Goal: Task Accomplishment & Management: Complete application form

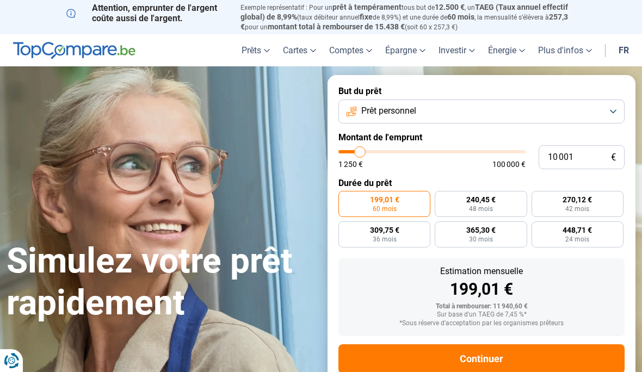
type input "7 500"
type input "7500"
type input "8 250"
type input "8250"
type input "9 000"
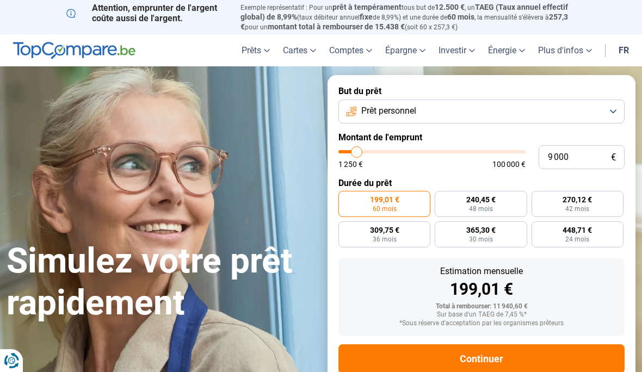
type input "9000"
type input "10 000"
type input "10000"
type input "10 750"
type input "10750"
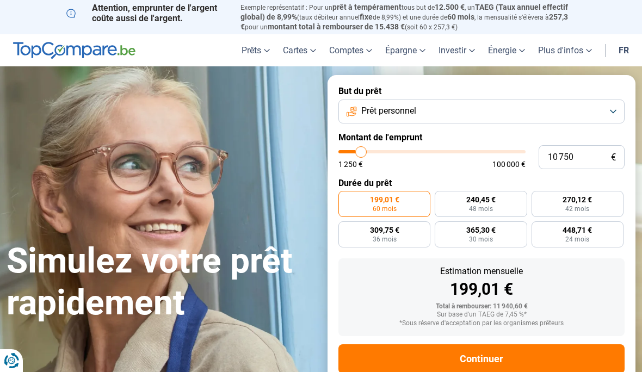
type input "12 000"
type input "12000"
type input "13 000"
type input "13000"
type input "14 250"
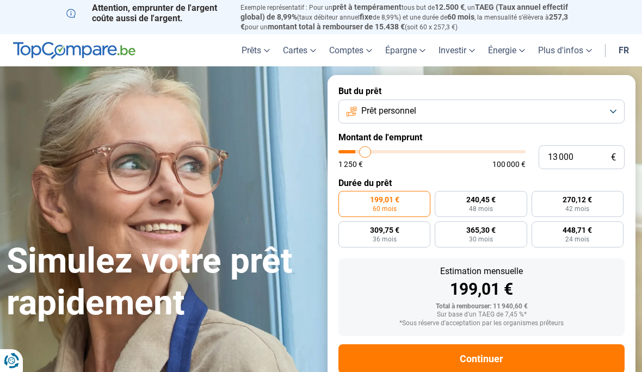
type input "14250"
type input "15 500"
type input "15500"
type input "16 750"
type input "16750"
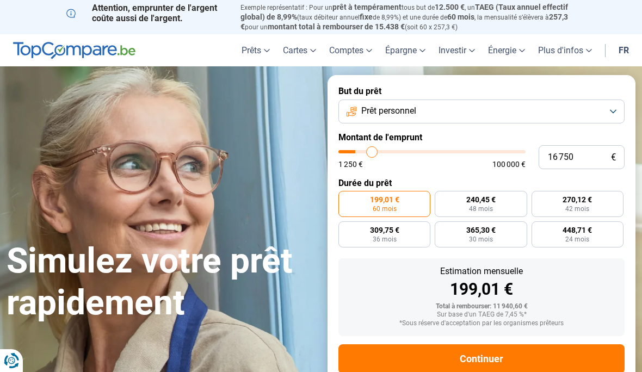
type input "18 000"
type input "18000"
type input "19 250"
type input "19250"
type input "20 500"
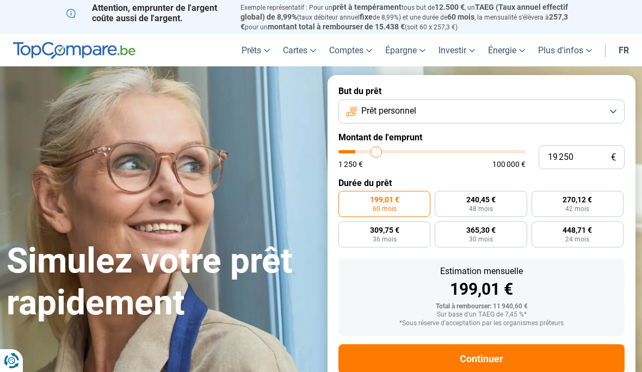
type input "20500"
type input "21 500"
type input "21500"
type input "22 750"
type input "22750"
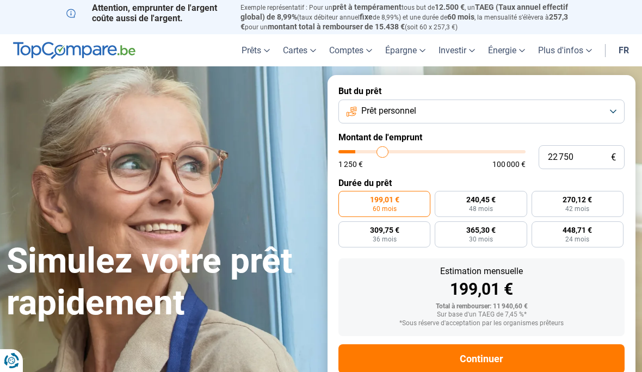
type input "23 750"
type input "23750"
type input "24 750"
type input "24750"
type input "26 000"
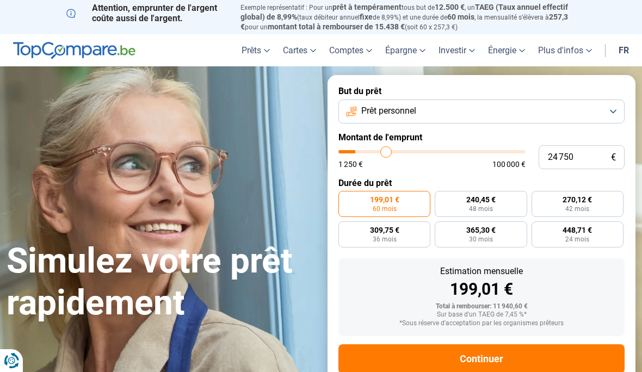
type input "26000"
type input "27 000"
type input "27000"
type input "28 250"
type input "28250"
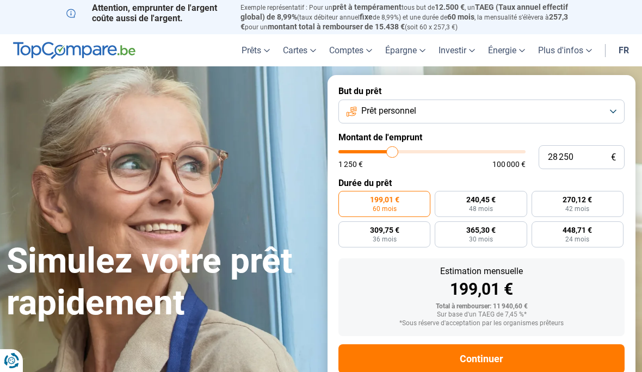
type input "29 000"
type input "29000"
type input "30 000"
type input "30000"
type input "31 250"
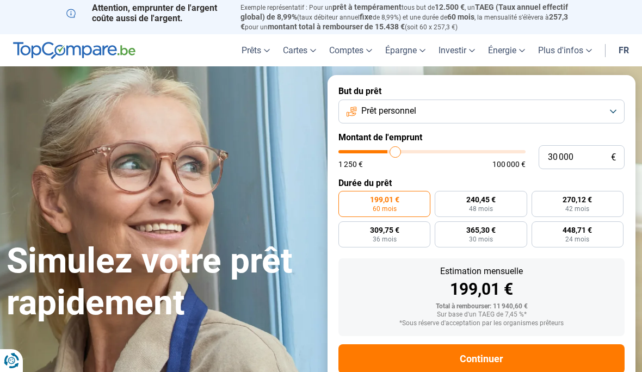
type input "31250"
type input "32 250"
type input "32250"
type input "33 000"
type input "33000"
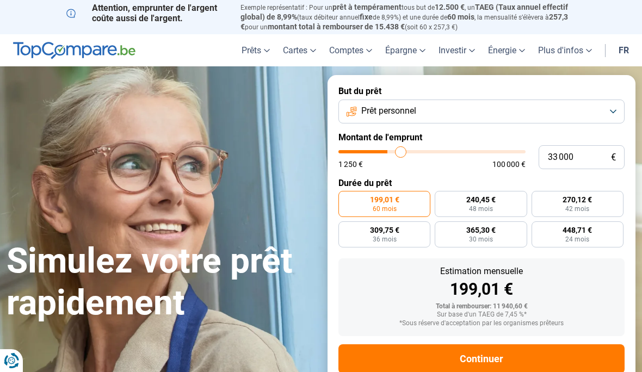
type input "34 000"
type input "34000"
type input "34 500"
type input "34500"
type input "35 250"
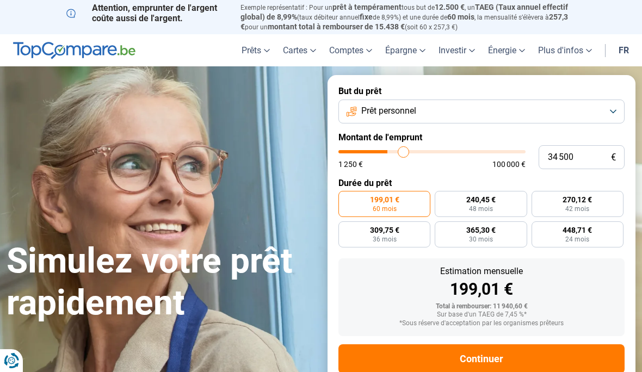
type input "35250"
type input "36 250"
type input "36250"
type input "36 500"
type input "36500"
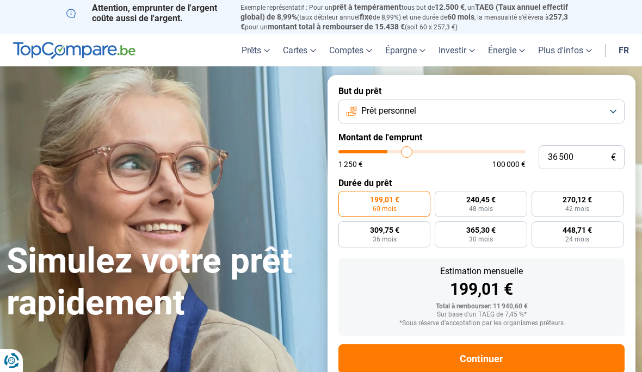
type input "36 750"
type input "36750"
type input "37 500"
type input "37500"
type input "37 750"
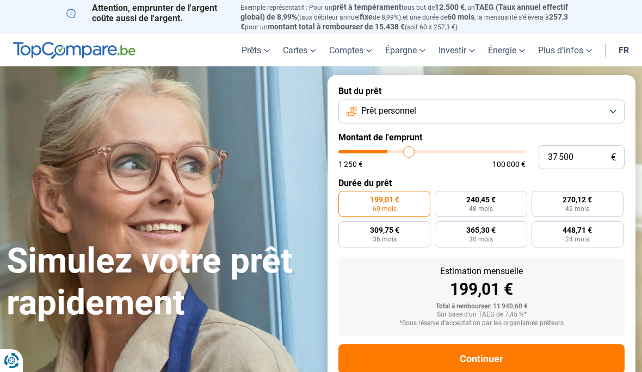
type input "37750"
type input "38 000"
type input "38000"
type input "38 250"
type input "38250"
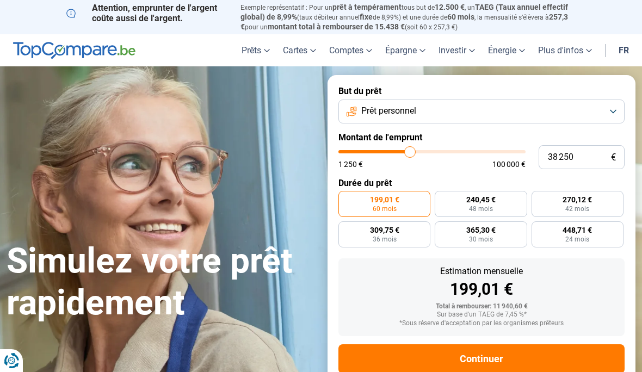
type input "38 500"
type input "38500"
type input "39 000"
type input "39000"
type input "39 250"
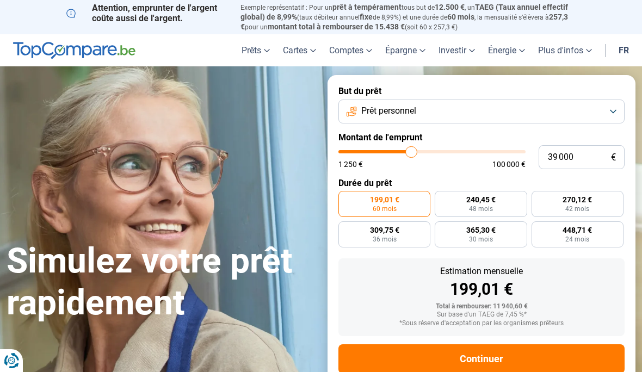
type input "39250"
type input "39 500"
type input "39500"
type input "39 750"
type input "39750"
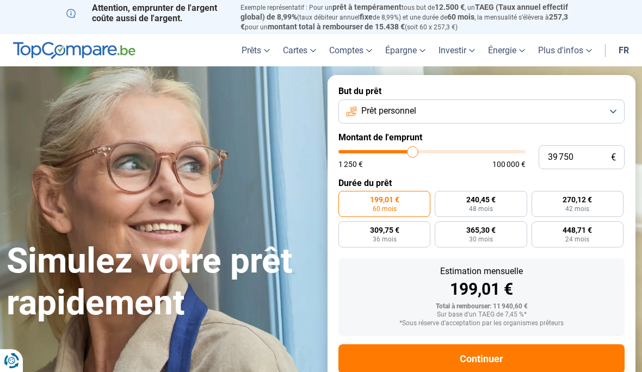
type input "40 250"
type input "40250"
type input "40 500"
type input "40500"
type input "40 750"
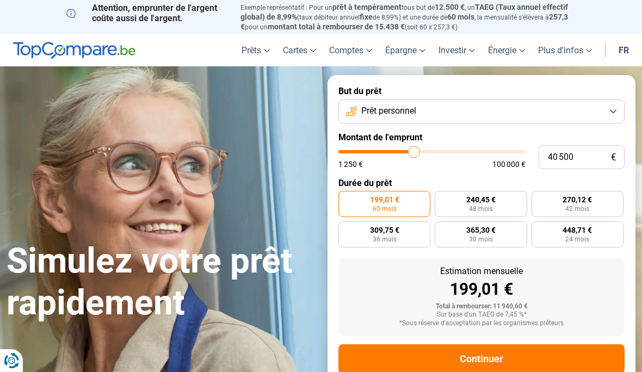
type input "40750"
type input "41 500"
type input "41500"
type input "41 750"
type input "41750"
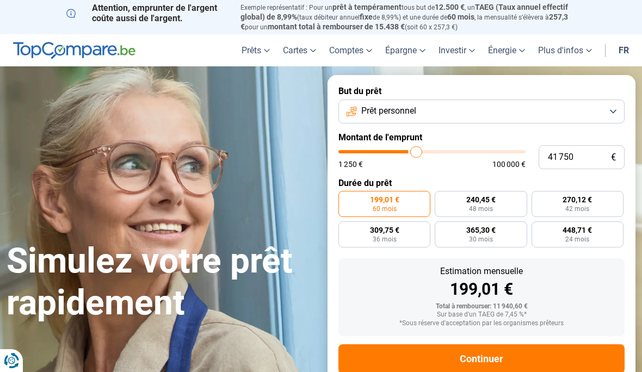
type input "42 000"
type input "42000"
type input "42 250"
type input "42250"
type input "42 500"
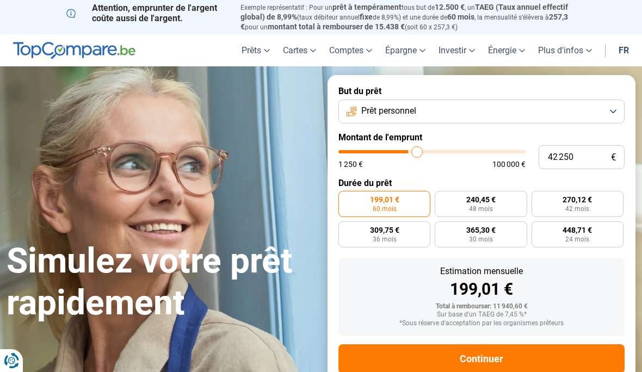
type input "42500"
type input "43 000"
type input "43000"
type input "43 250"
type input "43250"
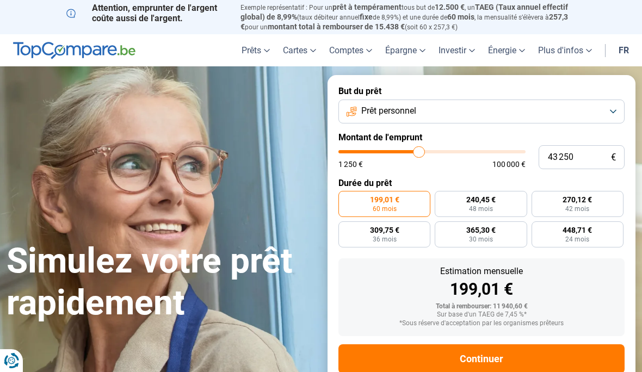
type input "43 500"
type input "43500"
type input "43 250"
type input "43250"
type input "42 500"
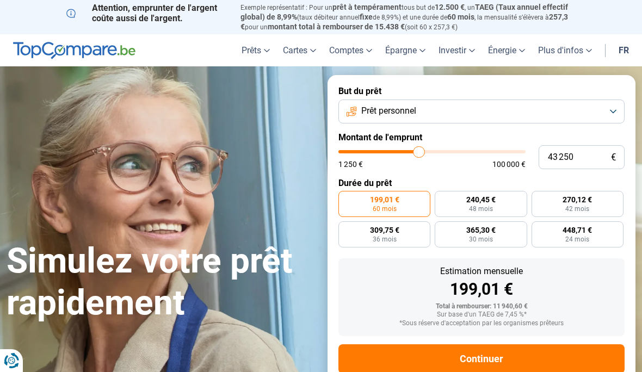
type input "42500"
type input "41 750"
type input "41750"
type input "40 750"
type input "40750"
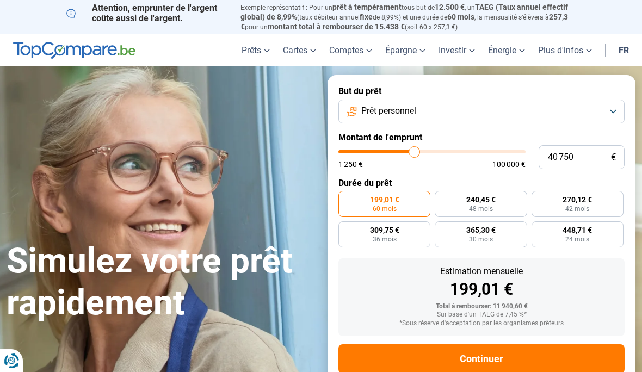
type input "39 750"
type input "39750"
type input "39 000"
type input "39000"
type input "38 250"
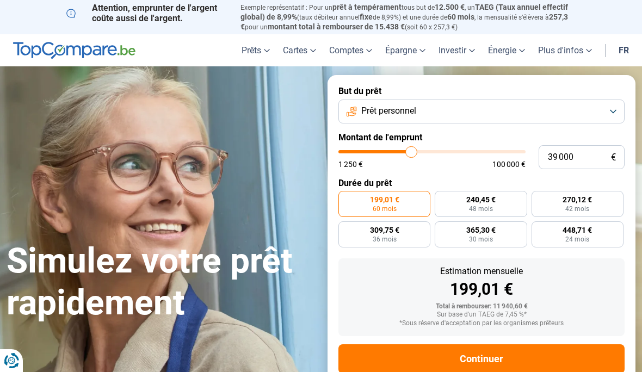
type input "38250"
type input "37 750"
type input "37750"
type input "36 750"
type input "36750"
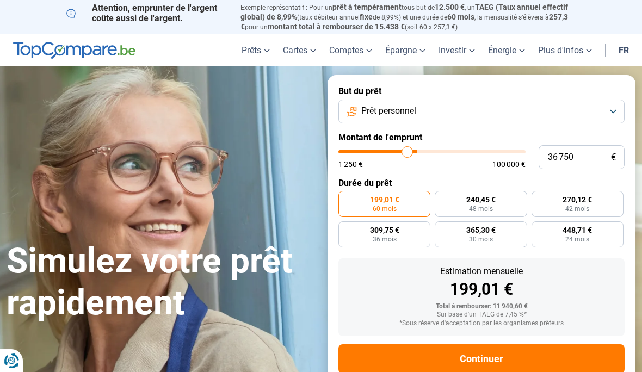
type input "36 500"
type input "36500"
type input "36 250"
type input "36250"
type input "35 750"
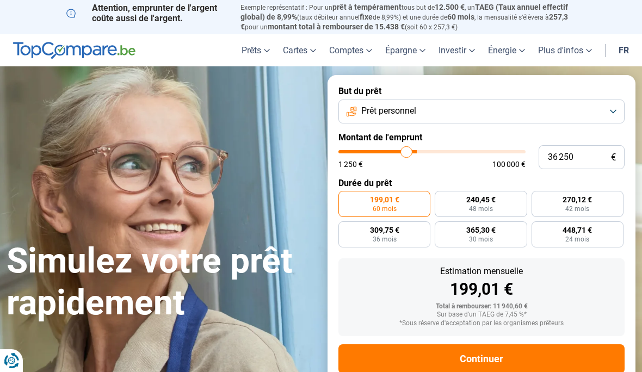
type input "35750"
type input "35 500"
type input "35500"
type input "35 250"
type input "35250"
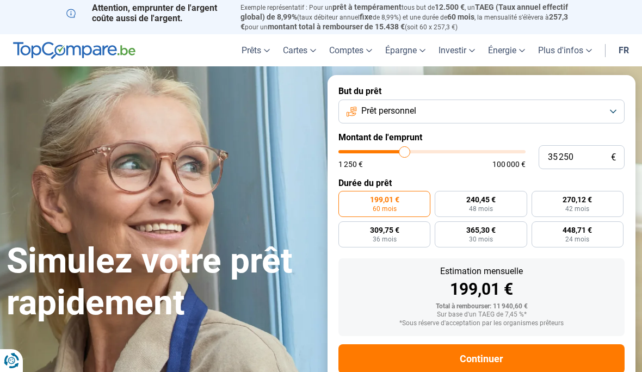
type input "34 500"
type input "34500"
type input "34 250"
type input "34250"
type input "34 000"
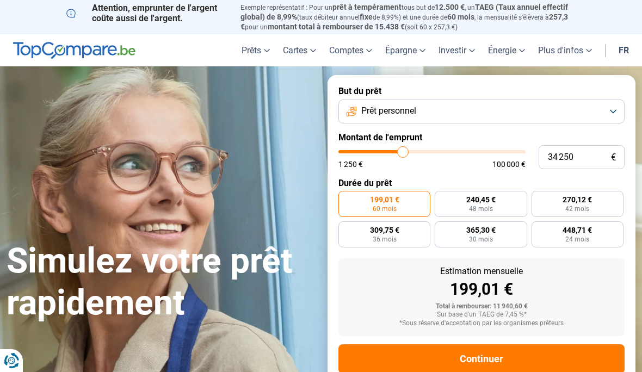
type input "34000"
type input "33 500"
type input "33500"
type input "32 750"
type input "32750"
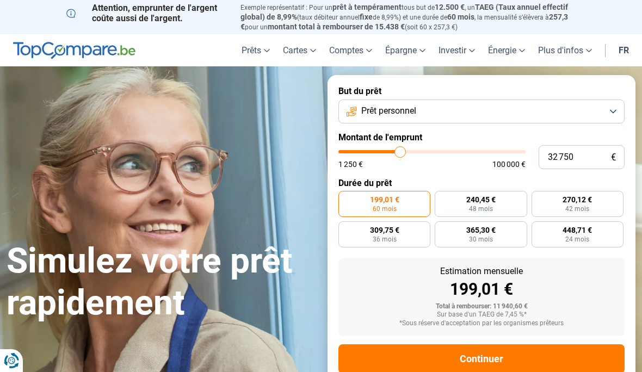
type input "32 500"
type input "32500"
type input "32 250"
type input "32250"
type input "31 750"
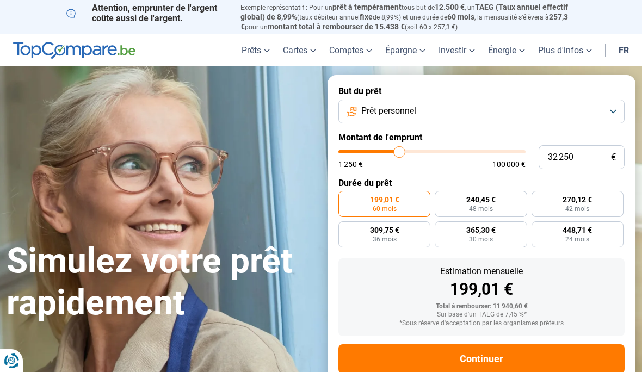
type input "31750"
type input "31 500"
type input "31500"
type input "31 250"
type input "31250"
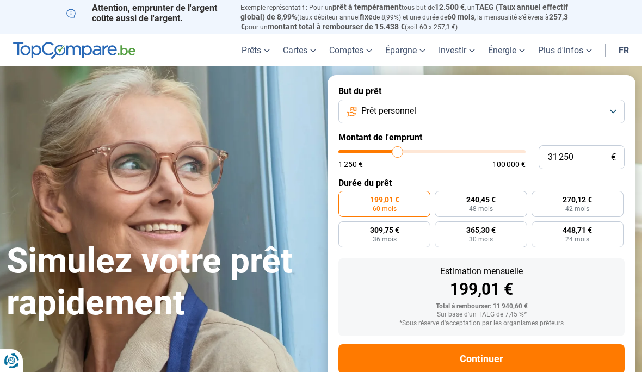
type input "31 000"
type input "31000"
type input "30 750"
type input "30750"
type input "30 250"
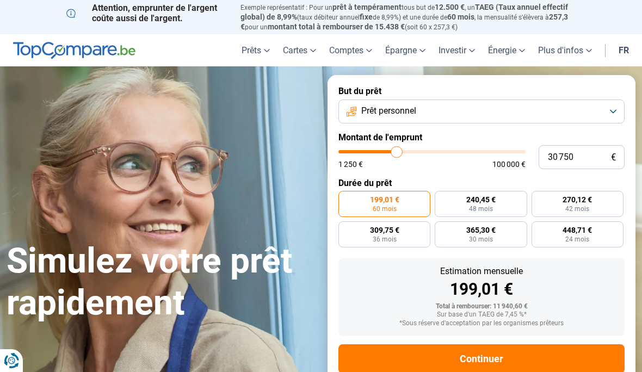
type input "30250"
type input "30 000"
type input "30000"
type input "29 750"
type input "29750"
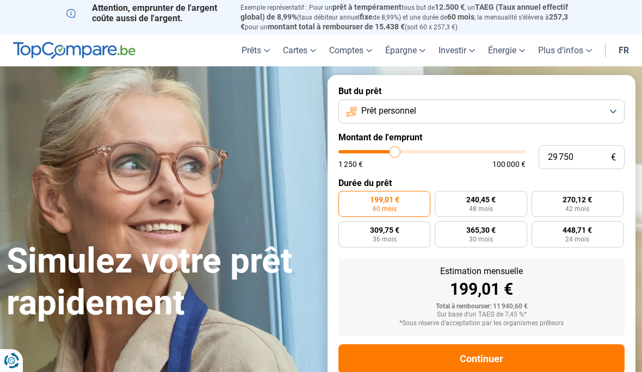
radio input "false"
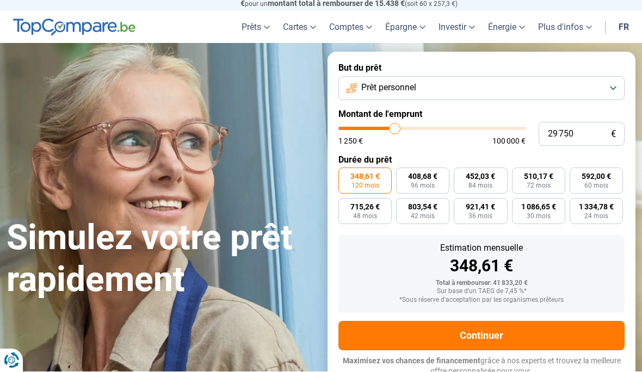
type input "27 000"
type input "27000"
type input "27 250"
type input "27250"
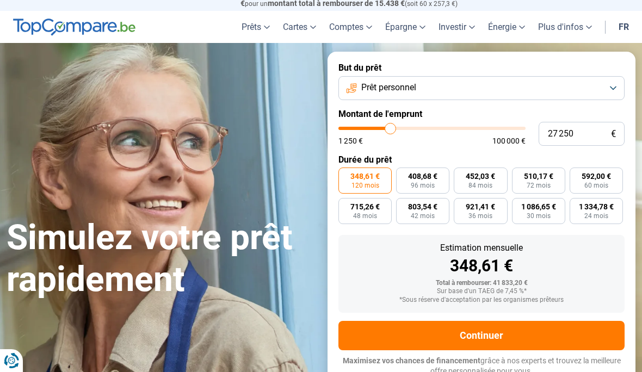
type input "27 500"
type input "27500"
type input "27 750"
type input "27750"
type input "28 250"
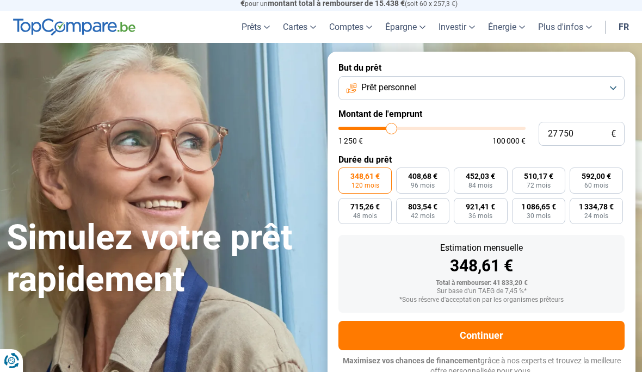
type input "28250"
type input "28 750"
type input "28750"
type input "29 000"
type input "29000"
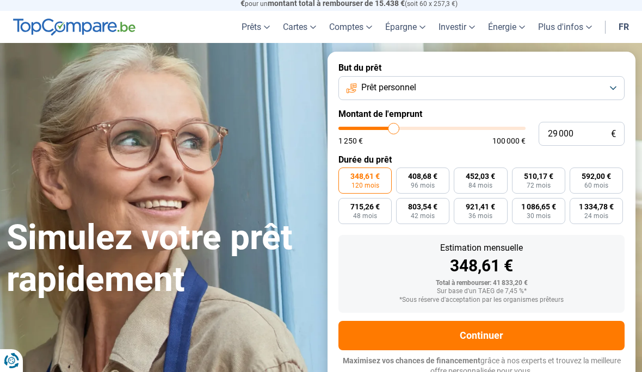
type input "29 500"
type input "29500"
type input "29 750"
type input "29750"
type input "29 500"
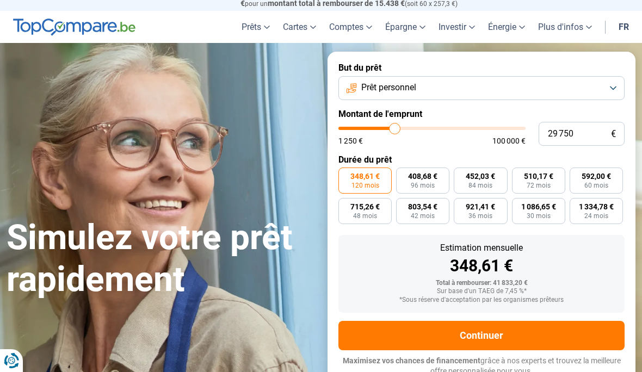
type input "29500"
type input "29 750"
type input "29750"
type input "30 000"
type input "30000"
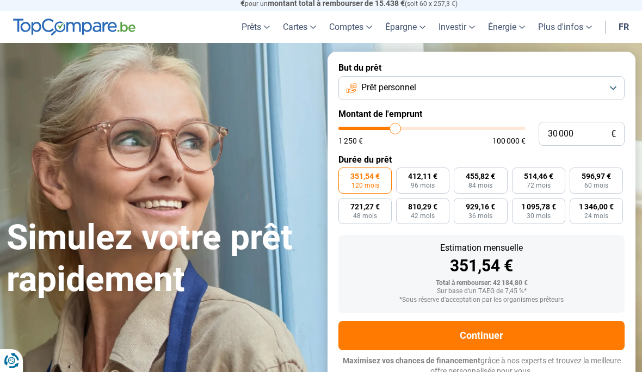
click at [457, 331] on button "Continuer" at bounding box center [481, 335] width 286 height 29
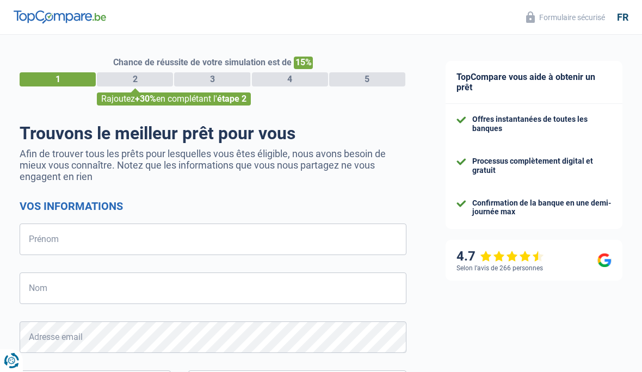
select select "32"
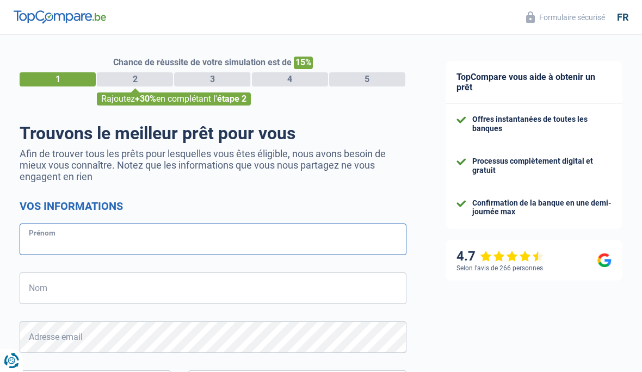
click at [131, 244] on input "Prénom" at bounding box center [213, 240] width 387 height 32
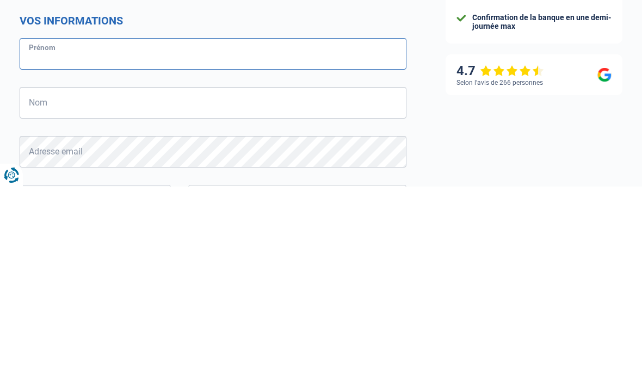
type input "carine"
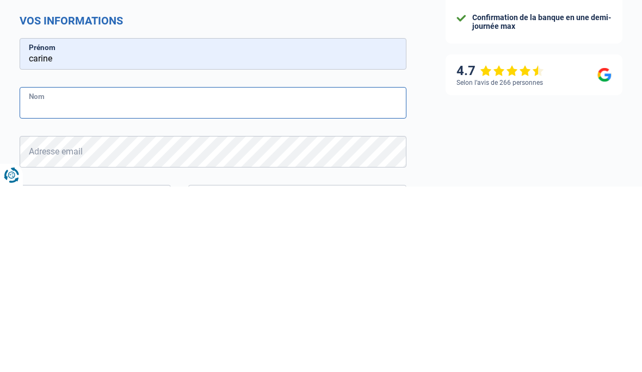
type input "Vandeputte"
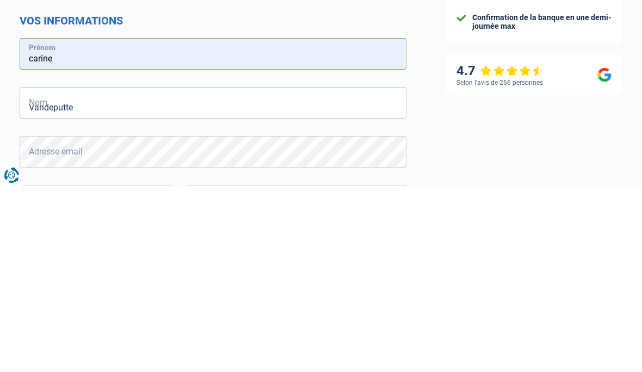
scroll to position [185, 0]
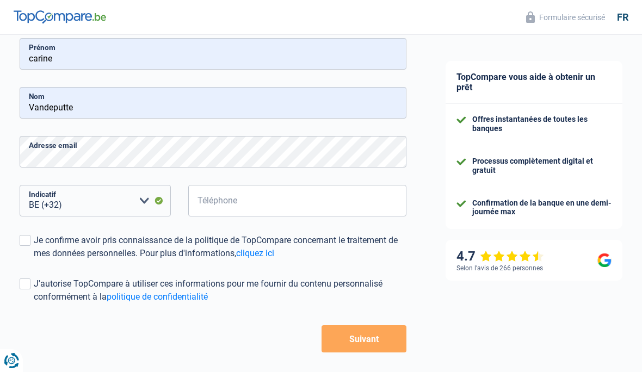
click at [225, 190] on input "Téléphone" at bounding box center [297, 201] width 218 height 32
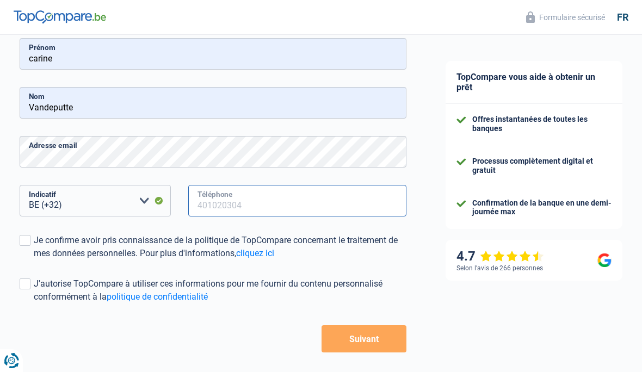
scroll to position [185, 0]
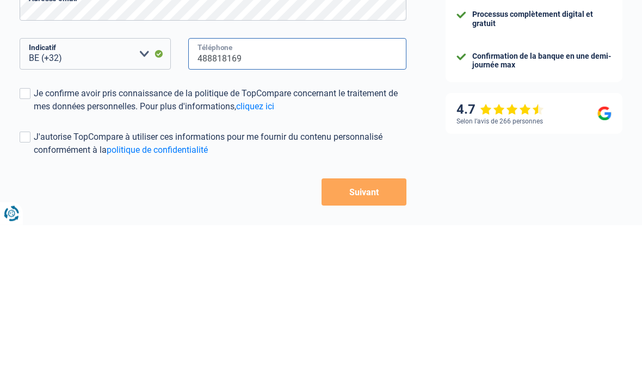
type input "488818169"
click at [30, 234] on label "Je confirme avoir pris connaissance de la politique de TopCompare concernant le…" at bounding box center [213, 247] width 387 height 26
click at [34, 261] on input "Je confirme avoir pris connaissance de la politique de TopCompare concernant le…" at bounding box center [34, 261] width 0 height 0
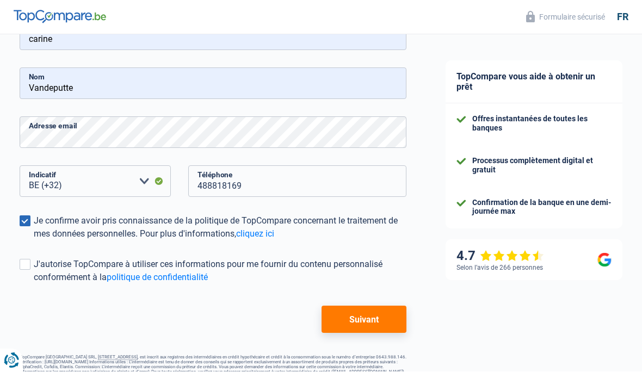
scroll to position [188, 0]
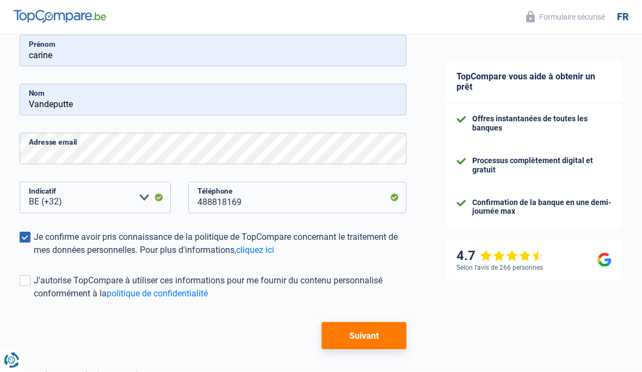
click at [22, 276] on label "J'autorise TopCompare à utiliser ces informations pour me fournir du contenu pe…" at bounding box center [213, 288] width 387 height 26
click at [34, 301] on input "J'autorise TopCompare à utiliser ces informations pour me fournir du contenu pe…" at bounding box center [34, 301] width 0 height 0
click at [351, 331] on button "Suivant" at bounding box center [363, 336] width 85 height 27
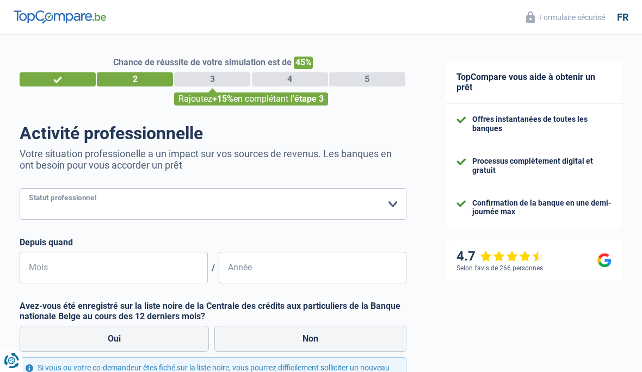
click at [397, 202] on select "Ouvrier Employé privé Employé public Invalide Indépendant Pensionné Chômeur Mut…" at bounding box center [213, 204] width 387 height 32
select select "mutuality"
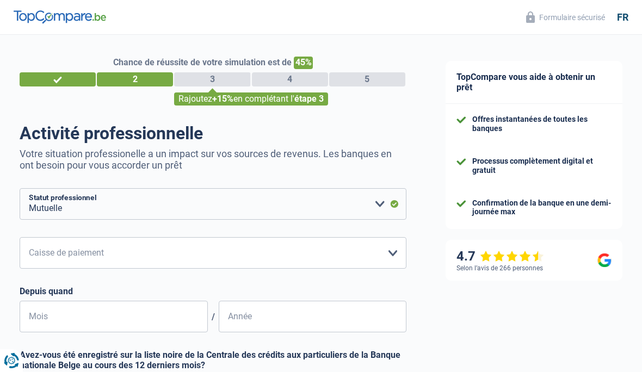
click at [389, 253] on select "Mutualité [DEMOGRAPHIC_DATA] Mutualité Socialiste (Solidaris) SPF Sécurité Soci…" at bounding box center [213, 253] width 387 height 32
select select "solidaris"
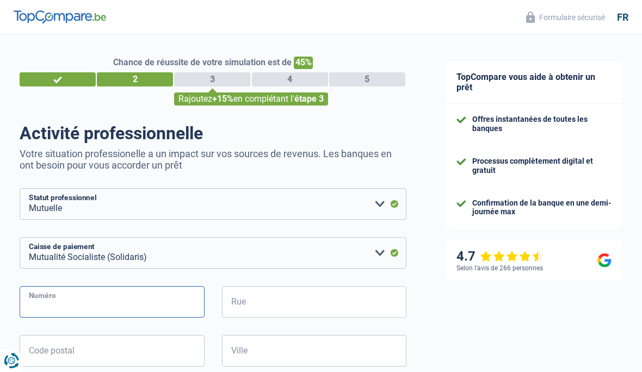
click at [119, 307] on input "Numéro" at bounding box center [112, 302] width 185 height 32
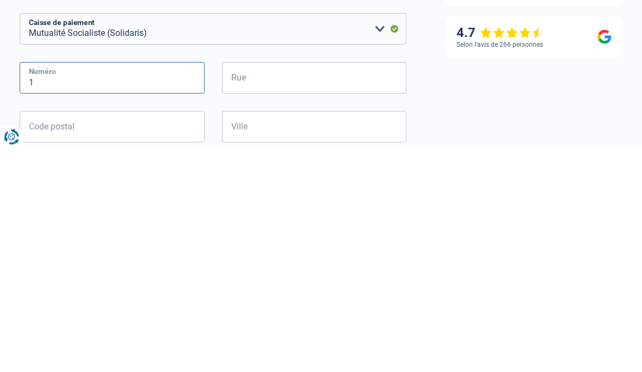
type input "1"
click at [89, 335] on input "Code postal" at bounding box center [112, 351] width 185 height 32
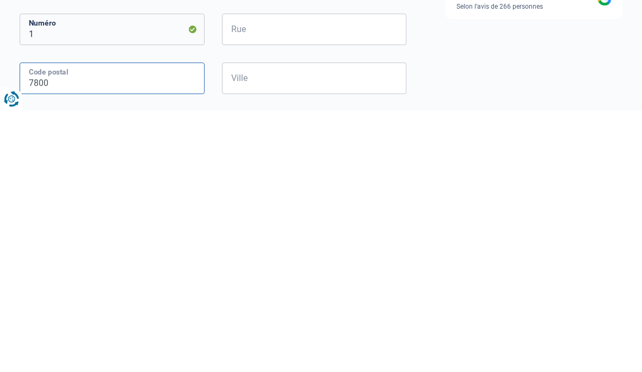
type input "7800"
click at [243, 275] on input "Rue" at bounding box center [314, 291] width 185 height 32
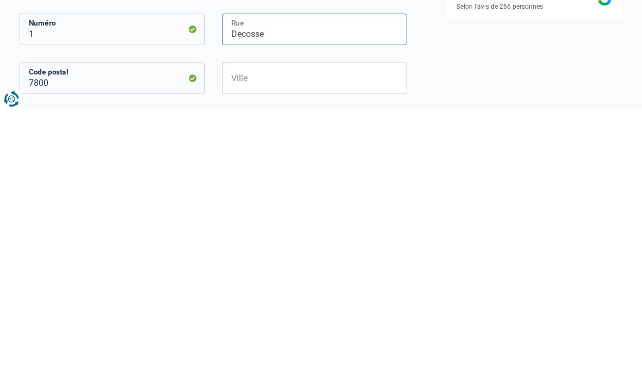
type input "Decosse"
click at [250, 324] on input "Ville" at bounding box center [314, 340] width 185 height 32
type input "Ath"
click at [236, 275] on input "Decosse" at bounding box center [314, 291] width 185 height 32
click at [239, 275] on input "Decosse" at bounding box center [314, 291] width 185 height 32
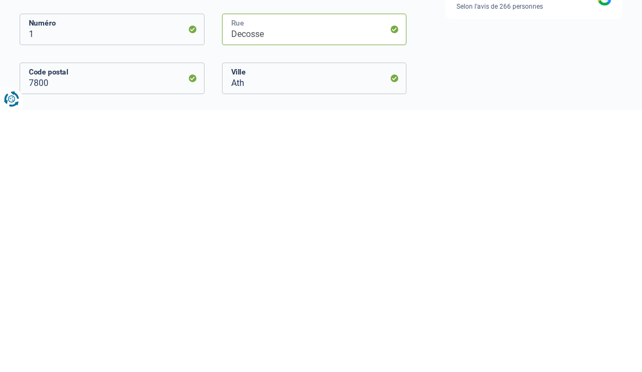
click at [243, 275] on input "Decosse" at bounding box center [314, 291] width 185 height 32
type input "D’Ecosse"
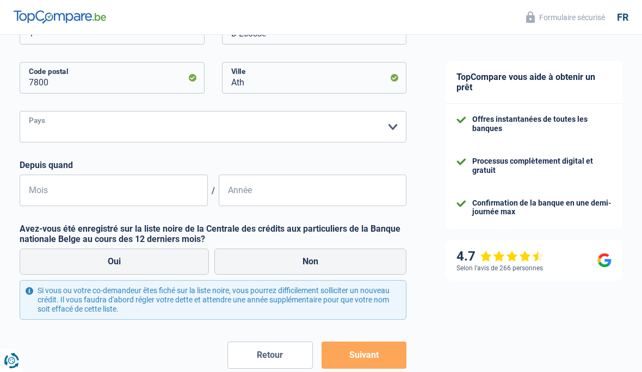
select select "BE"
click at [85, 193] on input "Mois" at bounding box center [114, 191] width 188 height 32
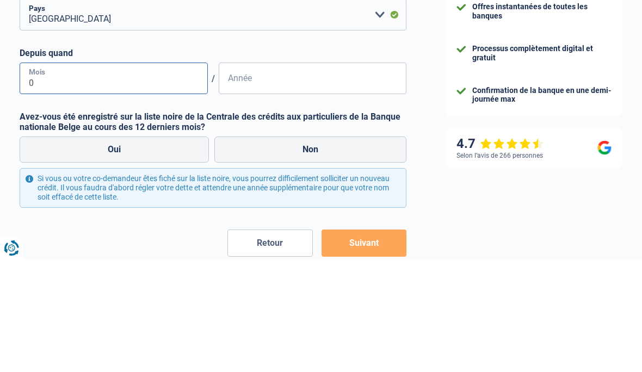
type input "07"
click at [243, 175] on input "Année" at bounding box center [313, 191] width 188 height 32
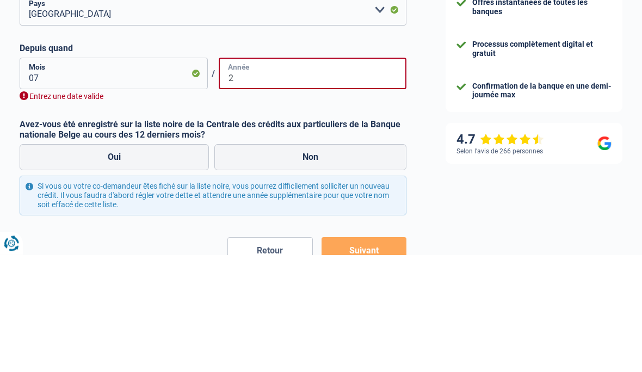
type input "2"
click at [65, 175] on input "07" at bounding box center [114, 191] width 188 height 32
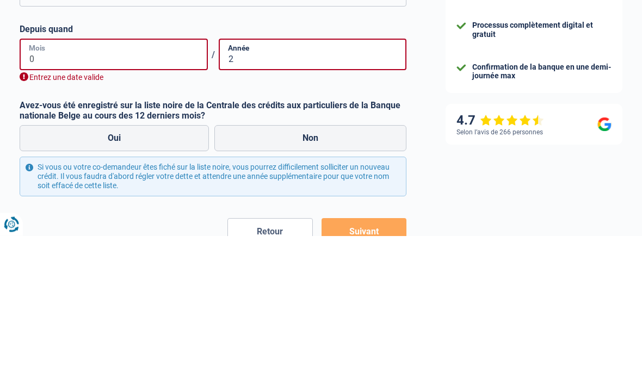
type input "06"
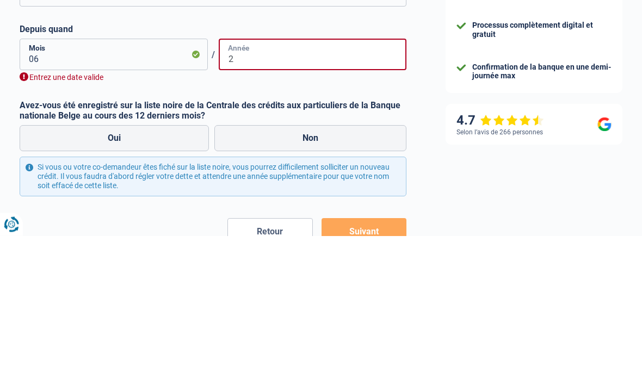
click at [251, 175] on input "2" at bounding box center [313, 191] width 188 height 32
type input "0"
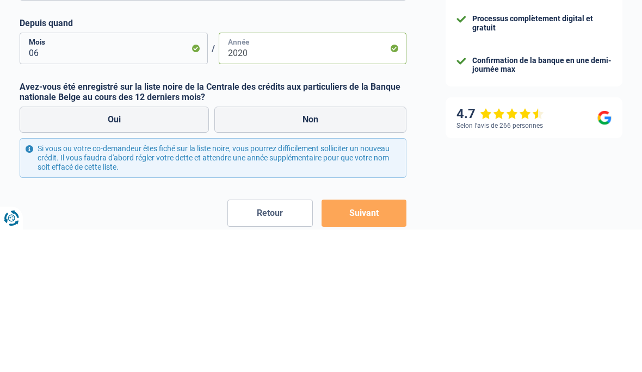
type input "2020"
click at [269, 249] on label "Non" at bounding box center [310, 262] width 192 height 26
click at [269, 249] on input "Non" at bounding box center [310, 262] width 192 height 26
radio input "true"
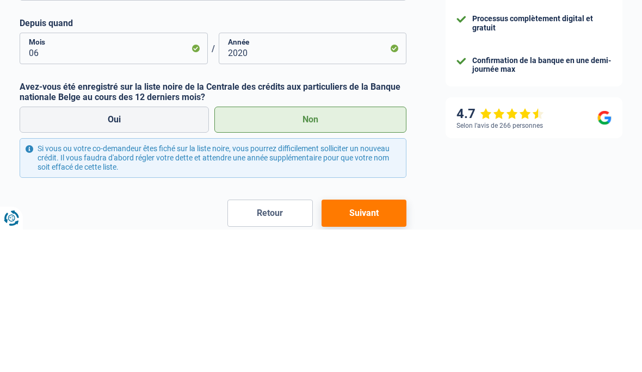
scroll to position [290, 0]
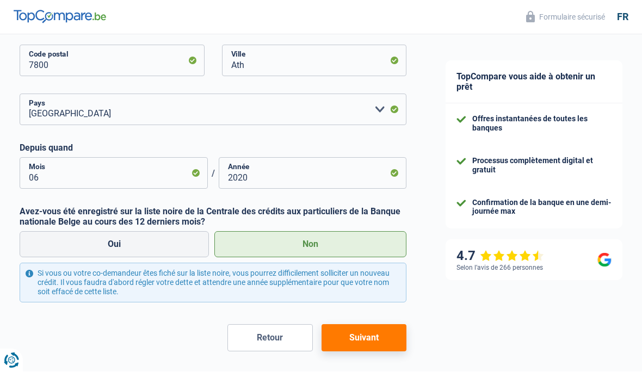
click at [359, 334] on button "Suivant" at bounding box center [363, 338] width 85 height 27
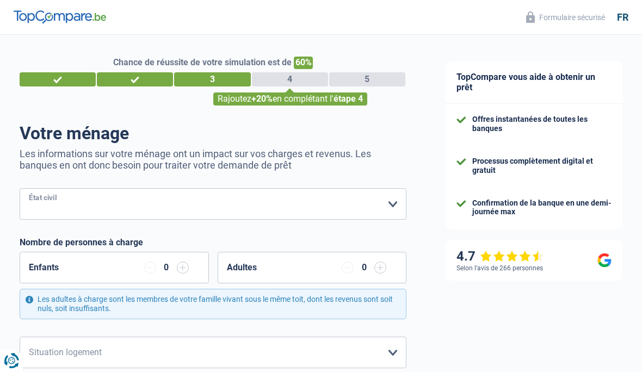
click at [188, 208] on select "Célibataire Marié(e) Cohabitant(e) légal(e) Divorcé(e) Veuf(ve) Séparé (de fait…" at bounding box center [213, 204] width 387 height 32
select select "divorced"
click at [215, 346] on select "Locataire Propriétaire avec prêt hypothécaire Propriétaire sans prêt hypothécai…" at bounding box center [213, 353] width 387 height 32
select select "ownerWithMortgage"
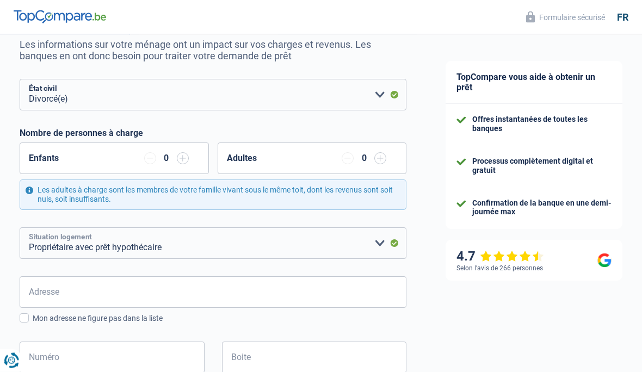
scroll to position [125, 0]
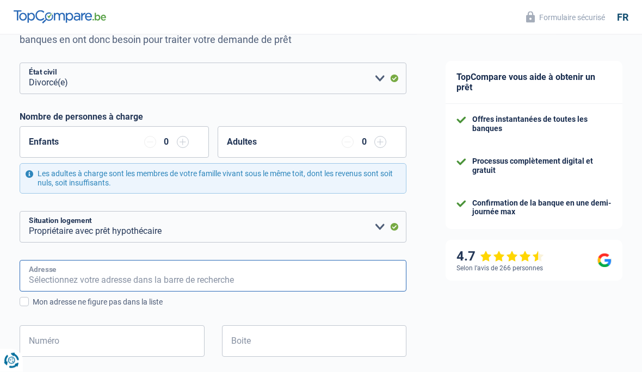
click at [123, 271] on input "Adresse" at bounding box center [213, 277] width 387 height 32
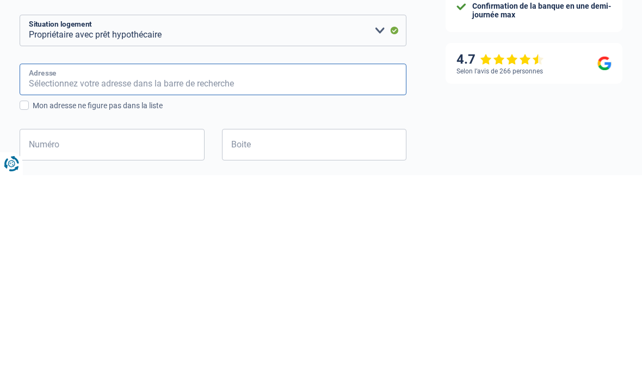
type input "Rue D'Ecosse"
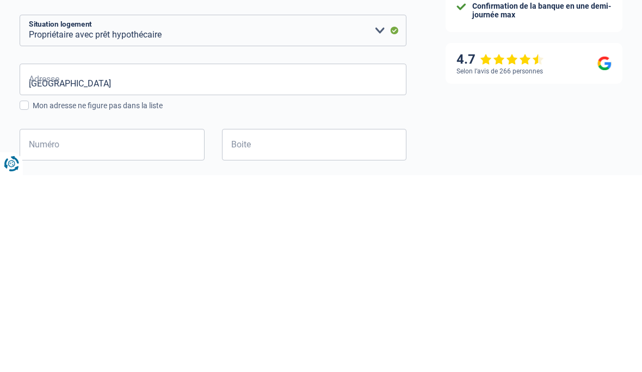
type input "Belgique"
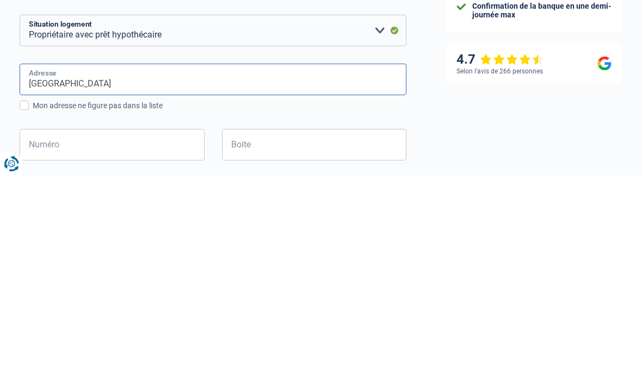
scroll to position [323, 0]
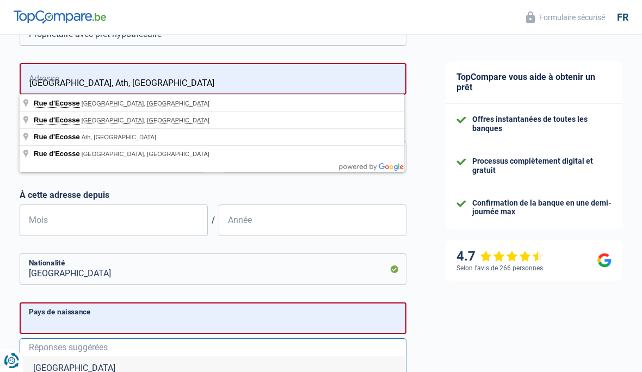
type input "Rue d'Ecosse, 7800, Ath, BE"
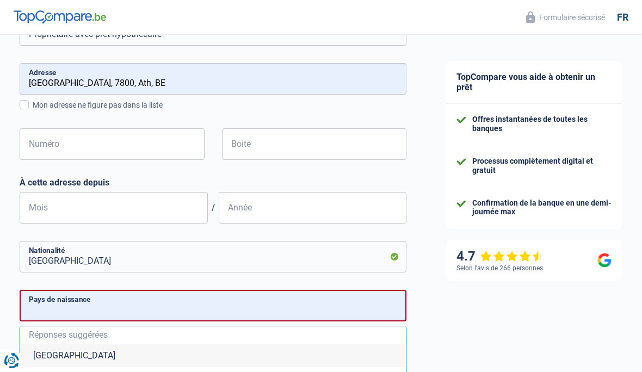
click at [23, 103] on span at bounding box center [24, 104] width 9 height 9
click at [33, 111] on input "Mon adresse ne figure pas dans la liste" at bounding box center [33, 111] width 0 height 0
select select "BE"
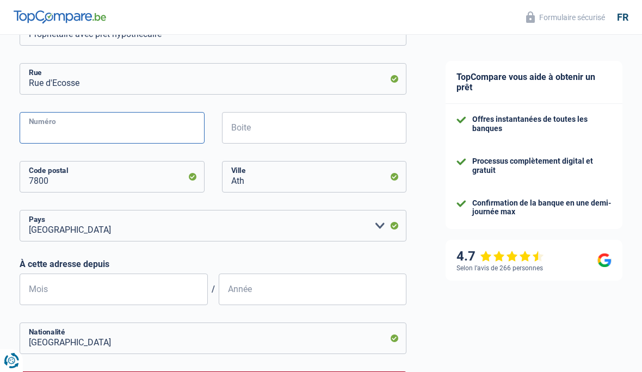
click at [49, 124] on input "Numéro" at bounding box center [112, 128] width 185 height 32
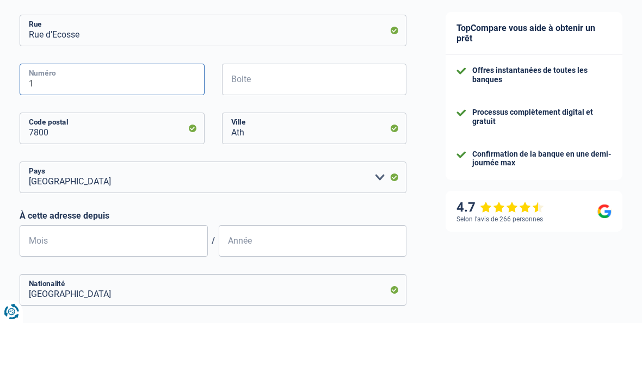
type input "1"
click at [261, 113] on input "Boite" at bounding box center [314, 129] width 185 height 32
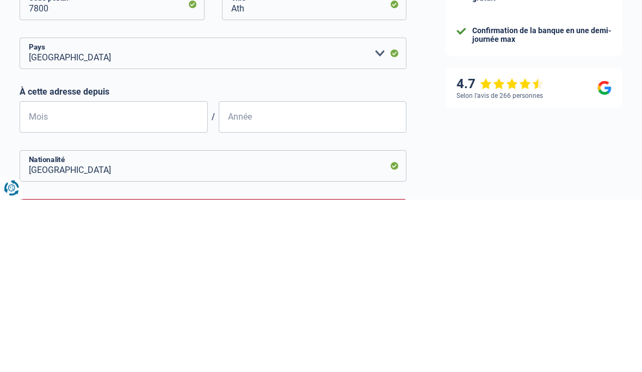
type input "3"
click at [67, 274] on input "Mois" at bounding box center [114, 290] width 188 height 32
type input "06"
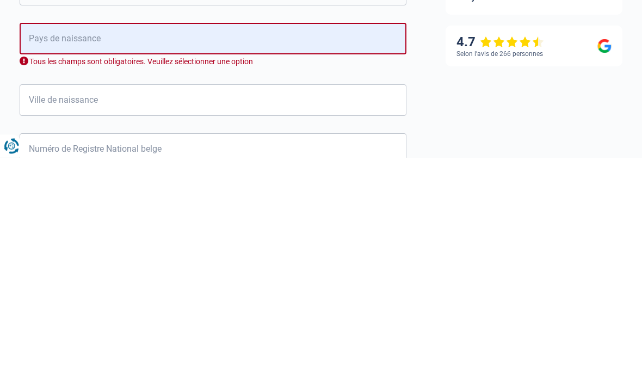
scroll to position [460, 0]
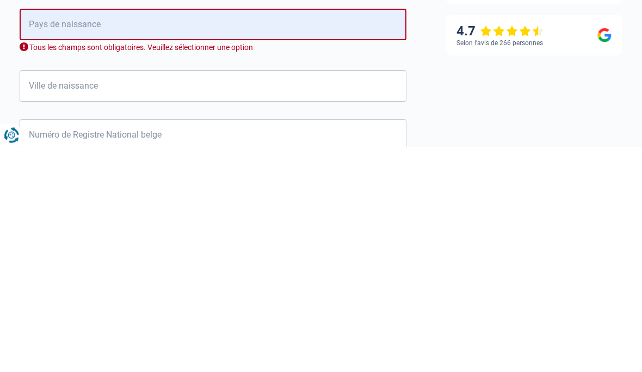
type input "2020"
click at [51, 234] on input "Pays de naissance" at bounding box center [213, 250] width 387 height 32
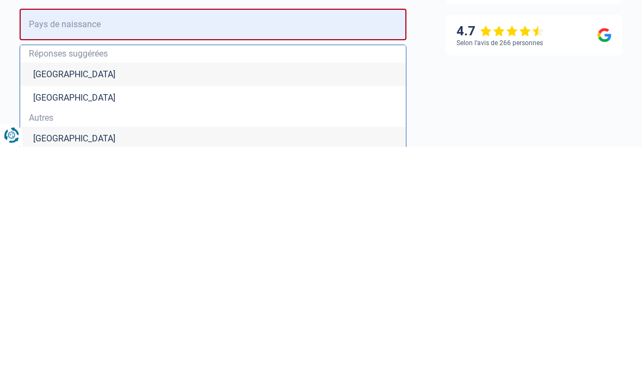
click at [39, 288] on li "Belgique" at bounding box center [213, 299] width 386 height 23
type input "Belgique"
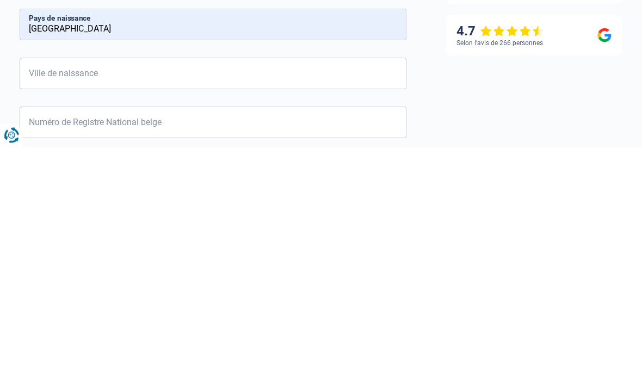
scroll to position [568, 0]
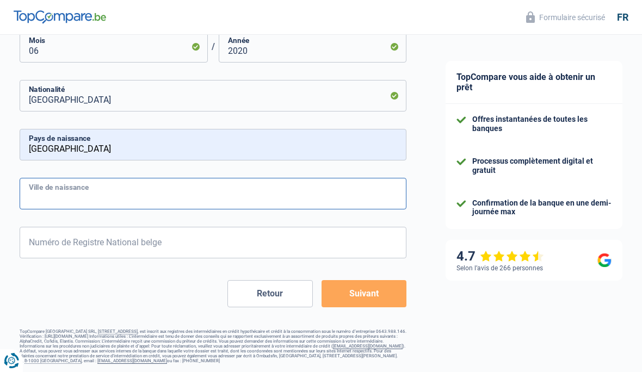
click at [73, 186] on input "Ville de naissance" at bounding box center [213, 194] width 387 height 32
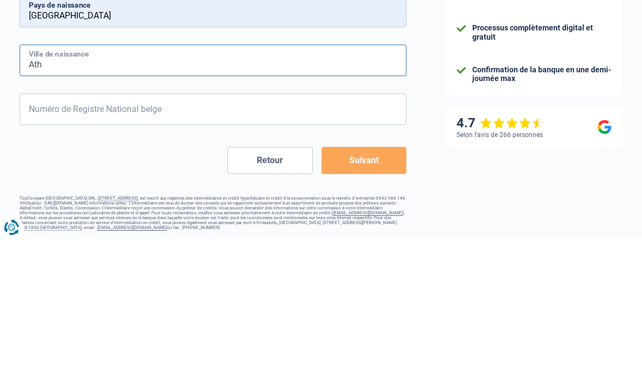
type input "Ath"
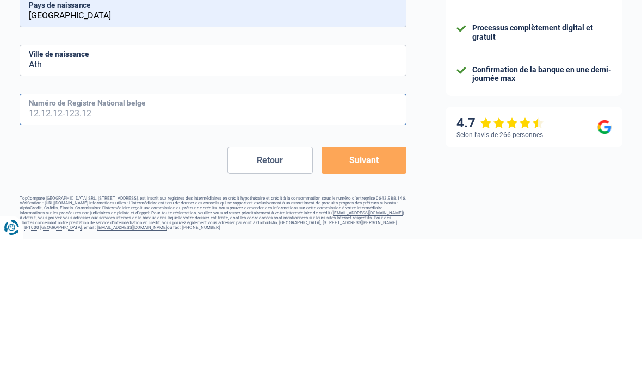
click at [113, 227] on input "Numéro de Registre National belge" at bounding box center [213, 243] width 387 height 32
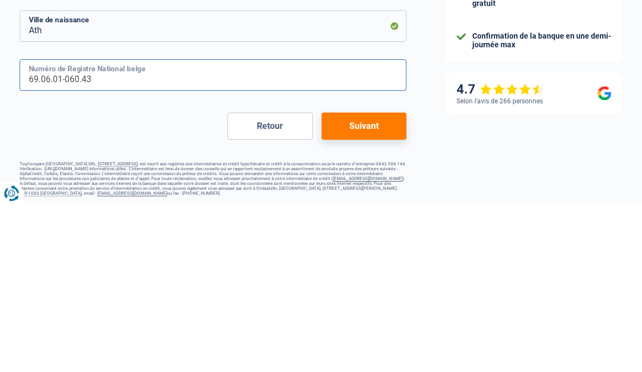
type input "69.06.01-060.43"
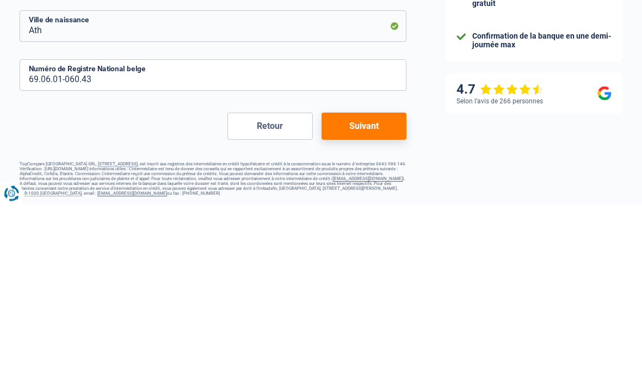
click at [263, 280] on button "Retour" at bounding box center [269, 293] width 85 height 27
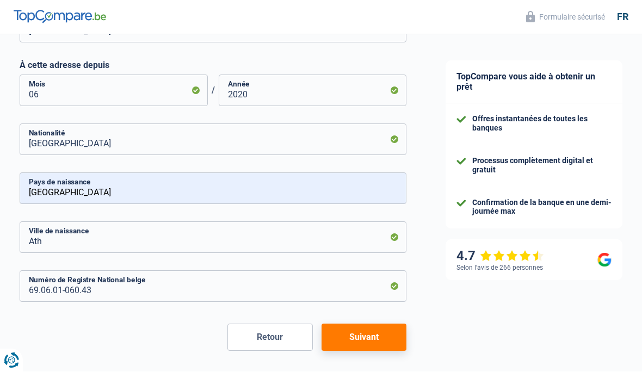
select select "mutuality"
select select "solidaris"
select select "BE"
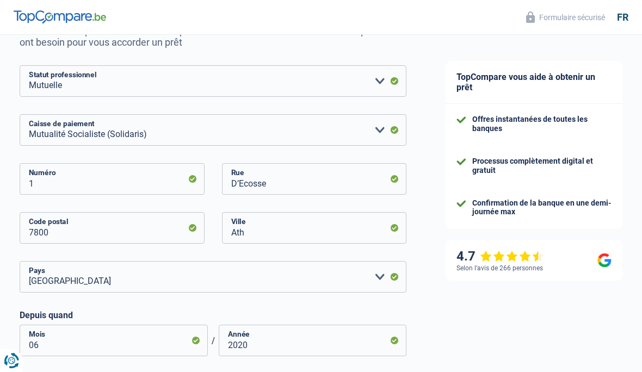
scroll to position [126, 0]
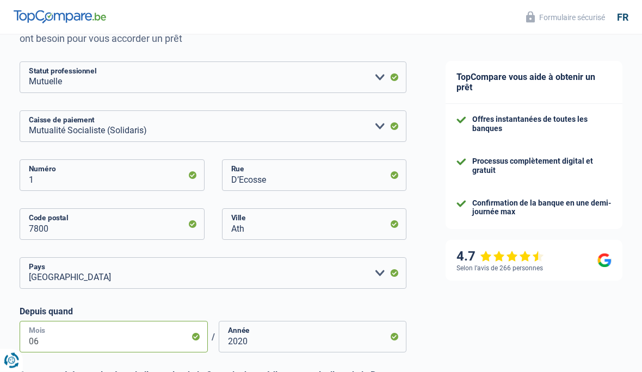
click at [197, 333] on input "06" at bounding box center [114, 337] width 188 height 32
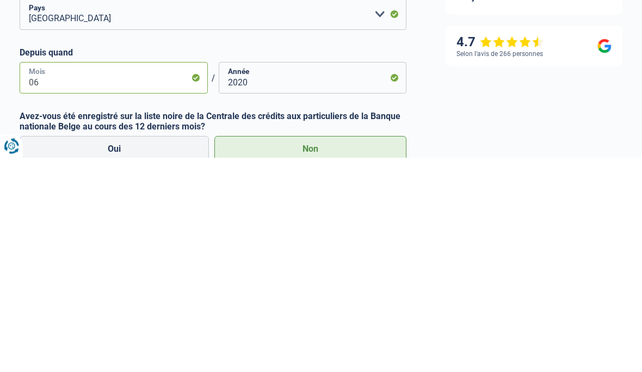
click at [58, 277] on input "06" at bounding box center [114, 293] width 188 height 32
click at [148, 277] on input "06" at bounding box center [114, 293] width 188 height 32
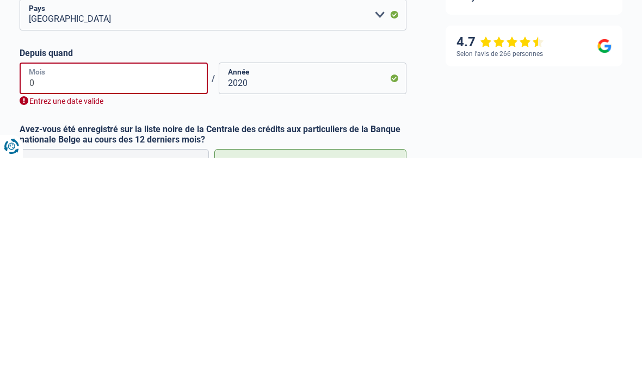
type input "07"
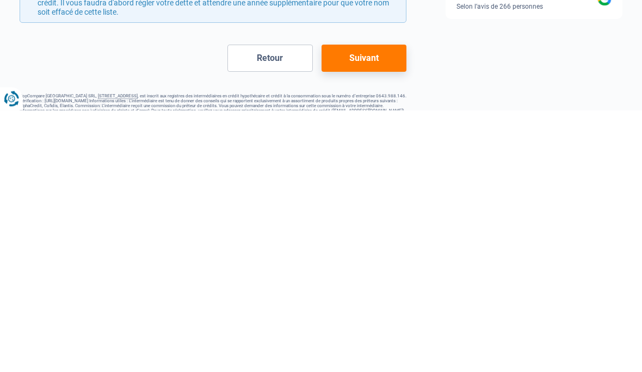
scroll to position [337, 0]
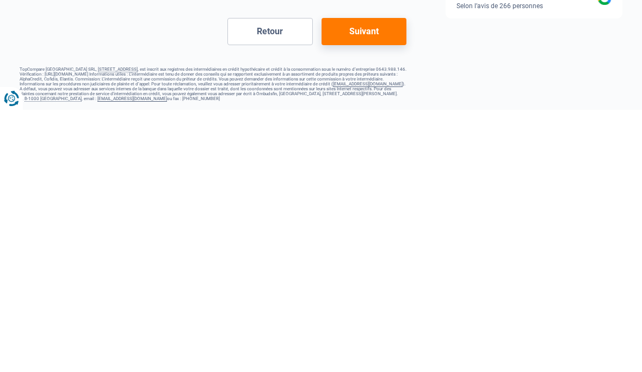
type input "2021"
click at [358, 280] on button "Suivant" at bounding box center [363, 293] width 85 height 27
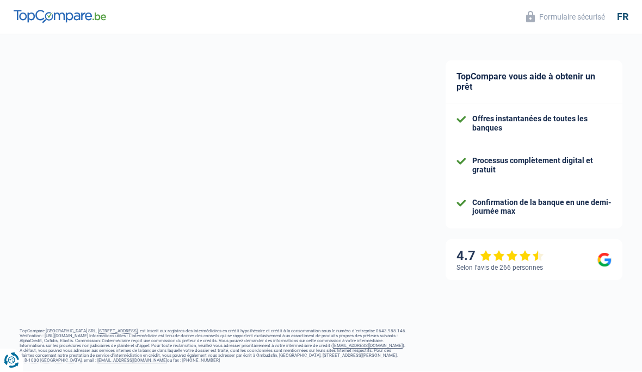
select select "divorced"
select select "ownerWithMortgage"
select select "BE"
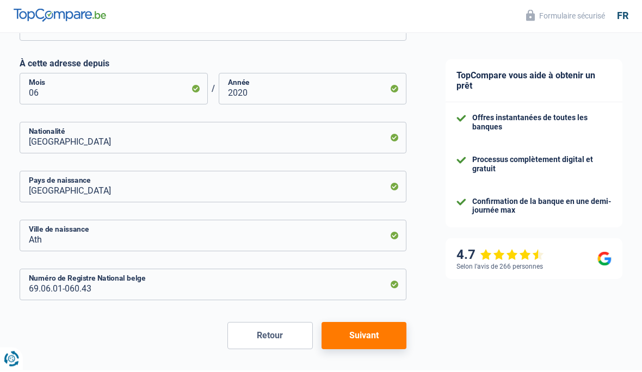
scroll to position [521, 0]
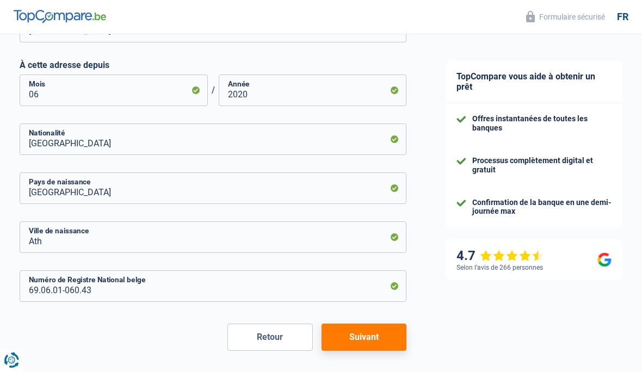
click at [358, 332] on button "Suivant" at bounding box center [363, 337] width 85 height 27
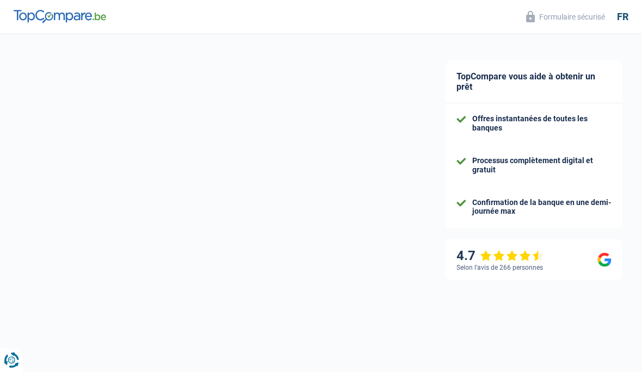
select select "mutualityIndemnity"
select select "mortgage"
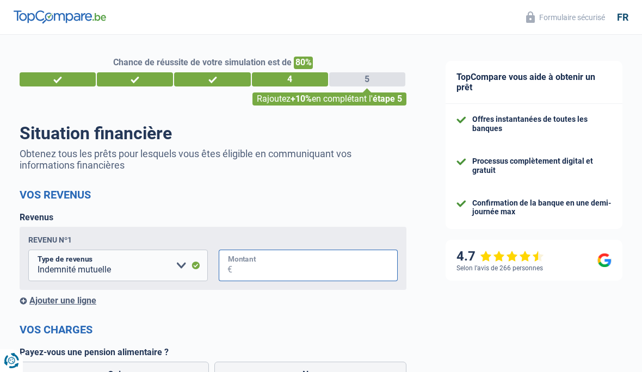
click at [263, 265] on input "Montant" at bounding box center [315, 266] width 166 height 32
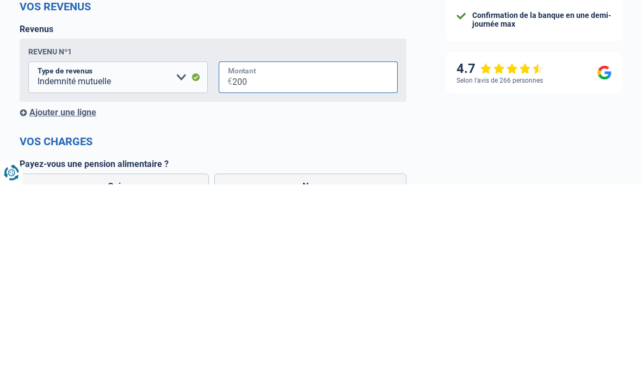
type input "2.000"
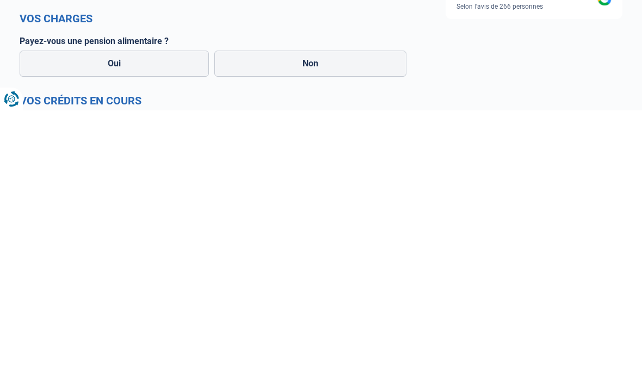
scroll to position [66, 0]
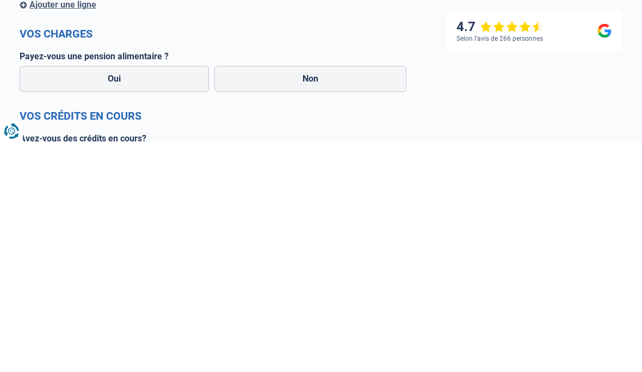
click at [278, 295] on label "Non" at bounding box center [310, 308] width 192 height 26
click at [278, 295] on input "Non" at bounding box center [310, 308] width 192 height 26
radio input "true"
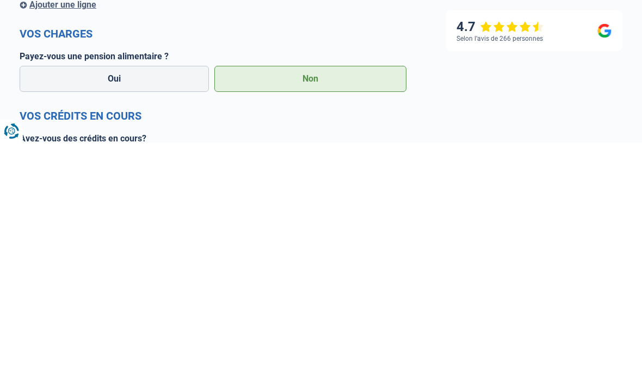
scroll to position [296, 0]
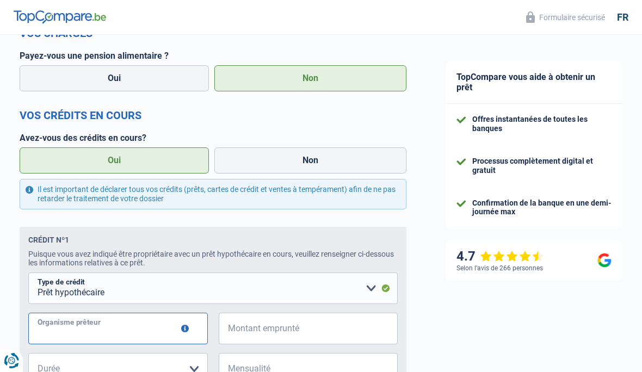
click at [168, 325] on input "Organisme prêteur" at bounding box center [117, 329] width 179 height 32
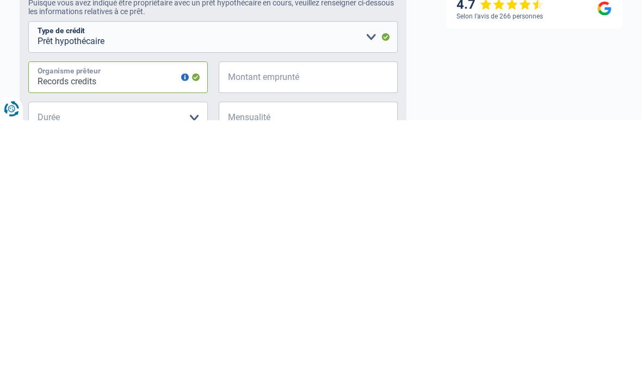
type input "Records credits"
click at [256, 313] on input "Montant emprunté" at bounding box center [315, 329] width 166 height 32
type input "36.000"
click at [97, 354] on select "120 mois 180 mois 240 mois 300 mois 360 mois 420 mois Veuillez sélectionner une…" at bounding box center [117, 370] width 179 height 32
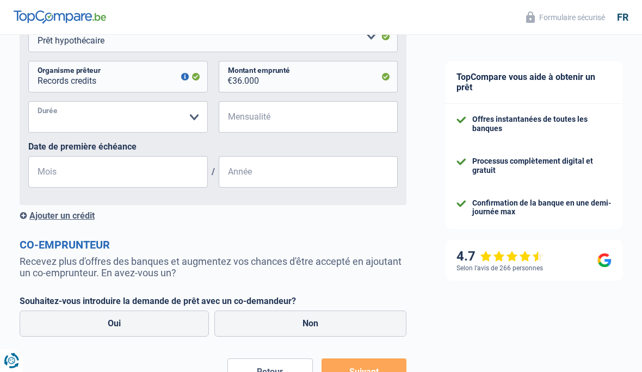
select select "360"
click at [251, 113] on input "Mensualité" at bounding box center [315, 117] width 166 height 32
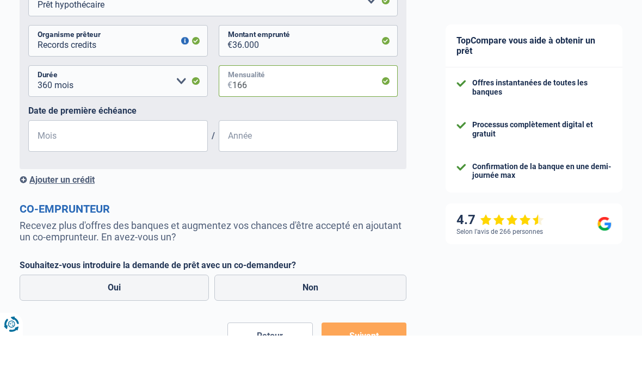
type input "166"
click at [73, 157] on input "Mois" at bounding box center [117, 173] width 179 height 32
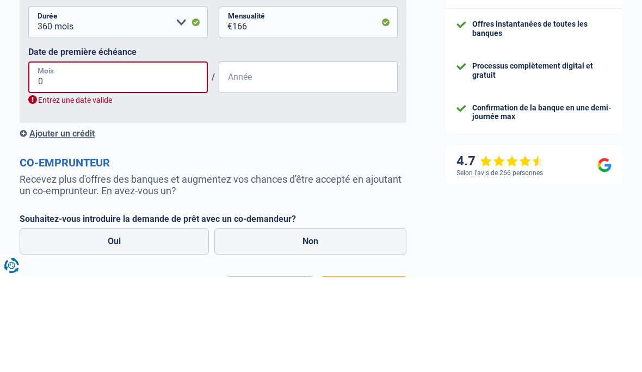
type input "06"
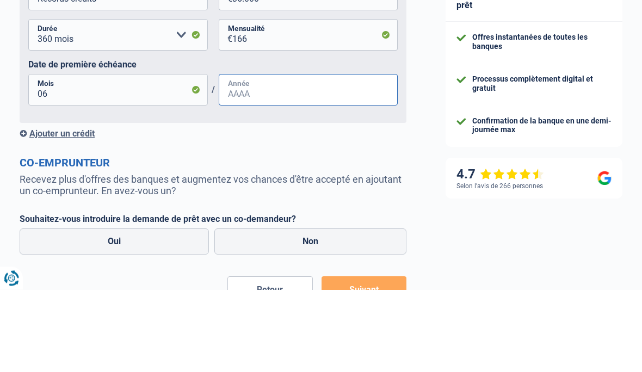
click at [246, 157] on input "Année" at bounding box center [308, 173] width 179 height 32
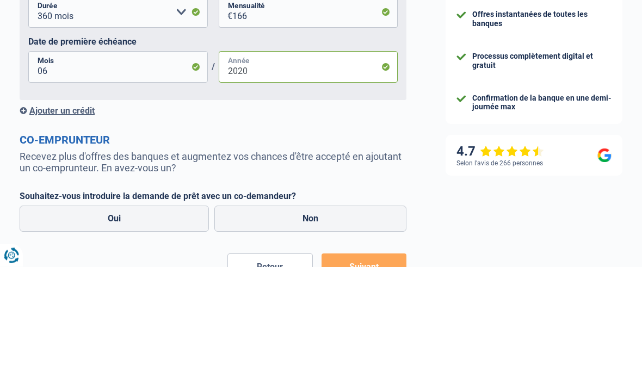
type input "2020"
click at [57, 211] on div "Ajouter un crédit" at bounding box center [213, 216] width 387 height 10
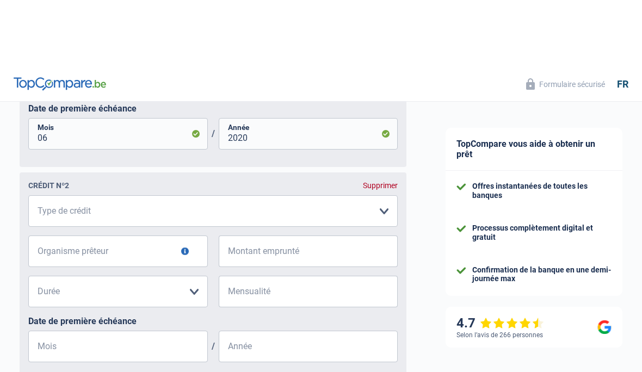
scroll to position [586, 0]
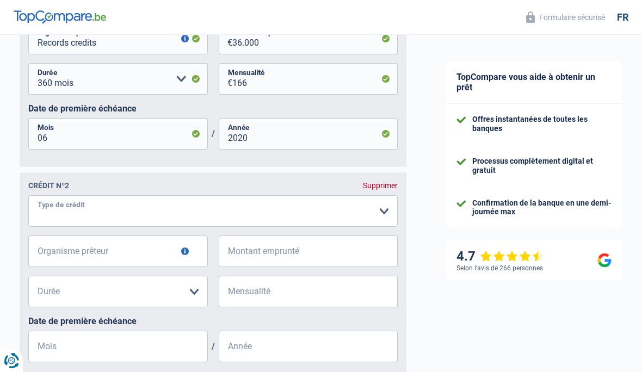
click at [116, 214] on select "Carte ou ouverture de crédit Prêt hypothécaire Vente à tempérament Prêt à tempé…" at bounding box center [212, 211] width 369 height 32
select select "cardOrCredit"
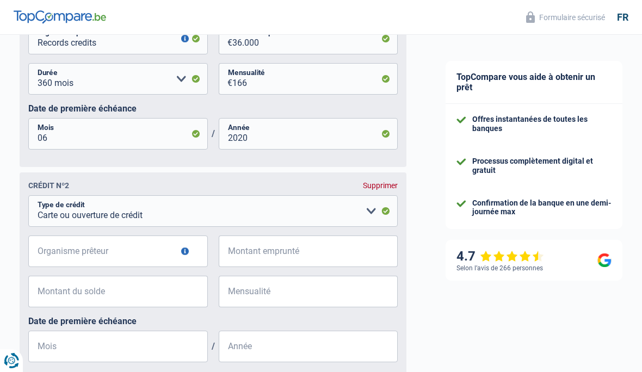
click at [185, 250] on button "button" at bounding box center [185, 251] width 8 height 8
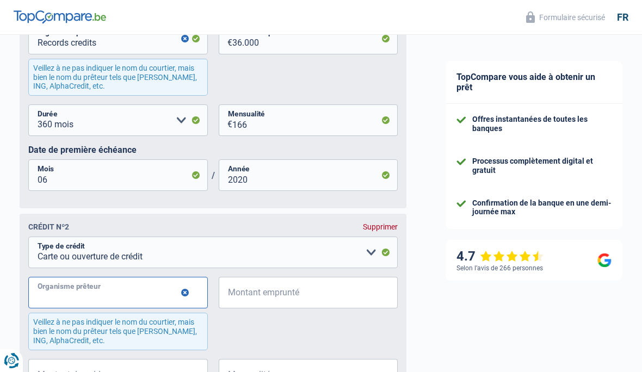
click at [77, 294] on input "Organisme prêteur" at bounding box center [117, 293] width 179 height 32
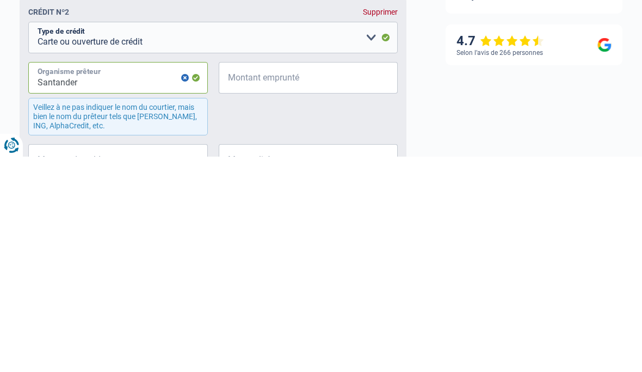
type input "Santander"
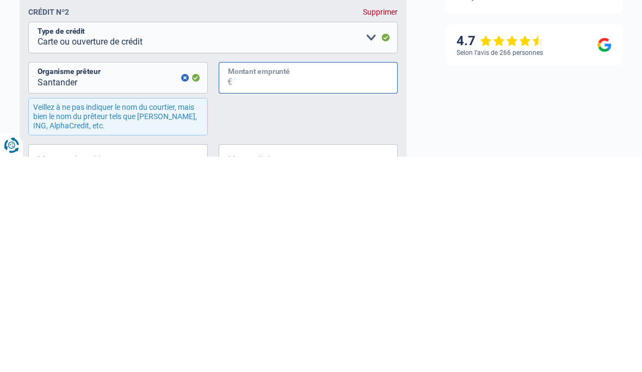
click at [255, 277] on input "Montant emprunté" at bounding box center [315, 293] width 166 height 32
type input "2.000"
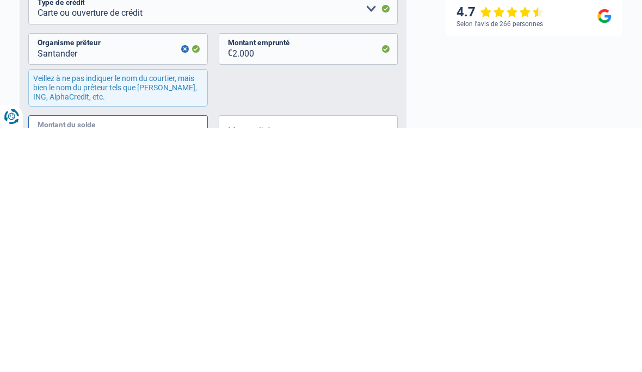
click at [114, 360] on input "Montant du solde" at bounding box center [125, 376] width 166 height 32
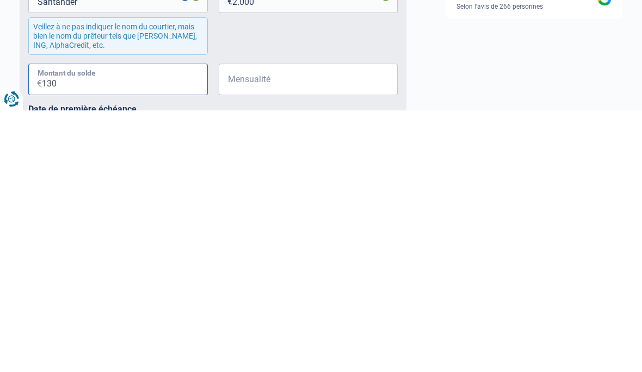
type input "1.300"
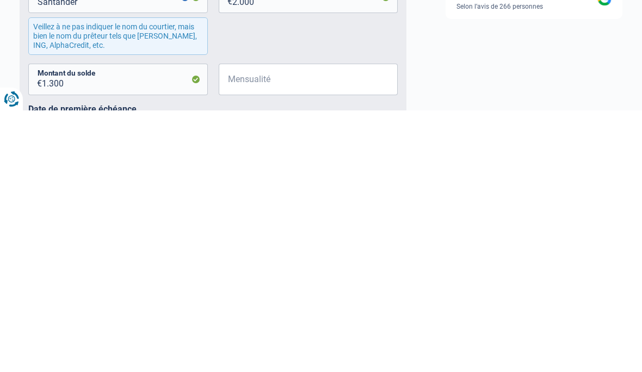
click at [249, 325] on input "Mensualité" at bounding box center [315, 341] width 166 height 32
type input "40"
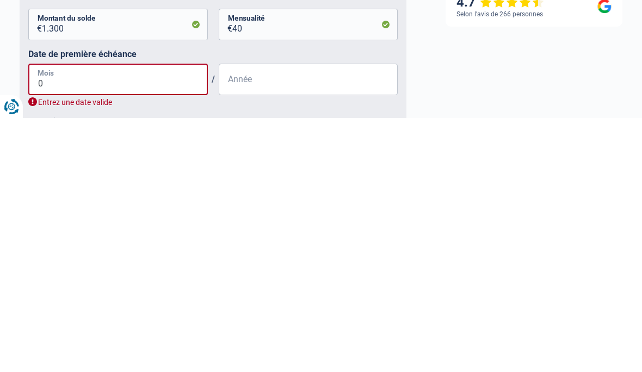
type input "09"
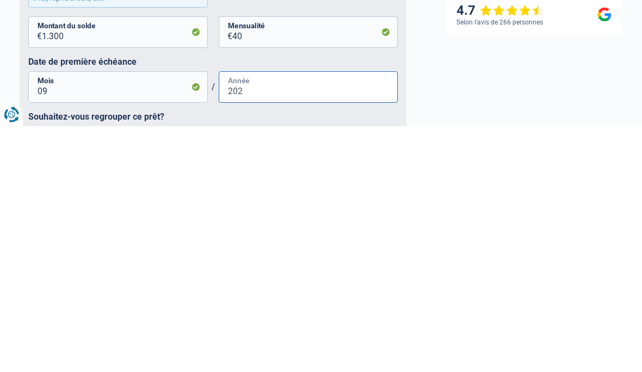
type input "2025"
